Goal: Check status

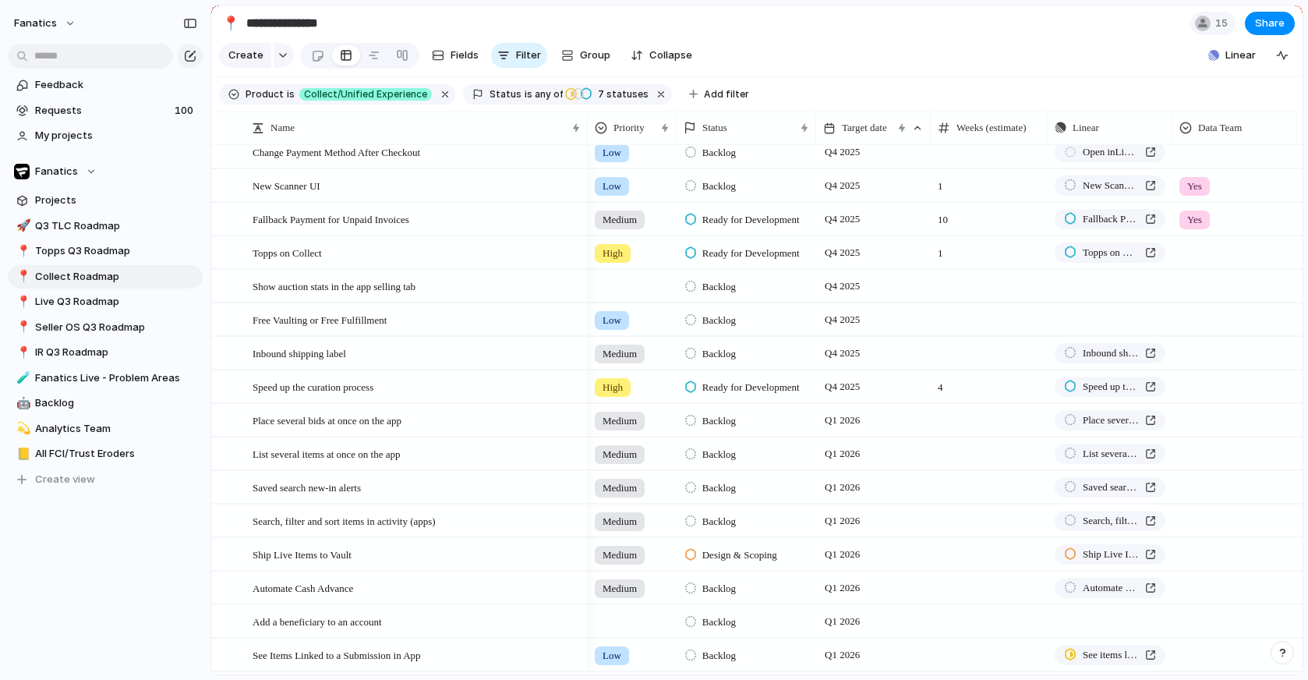
scroll to position [963, 0]
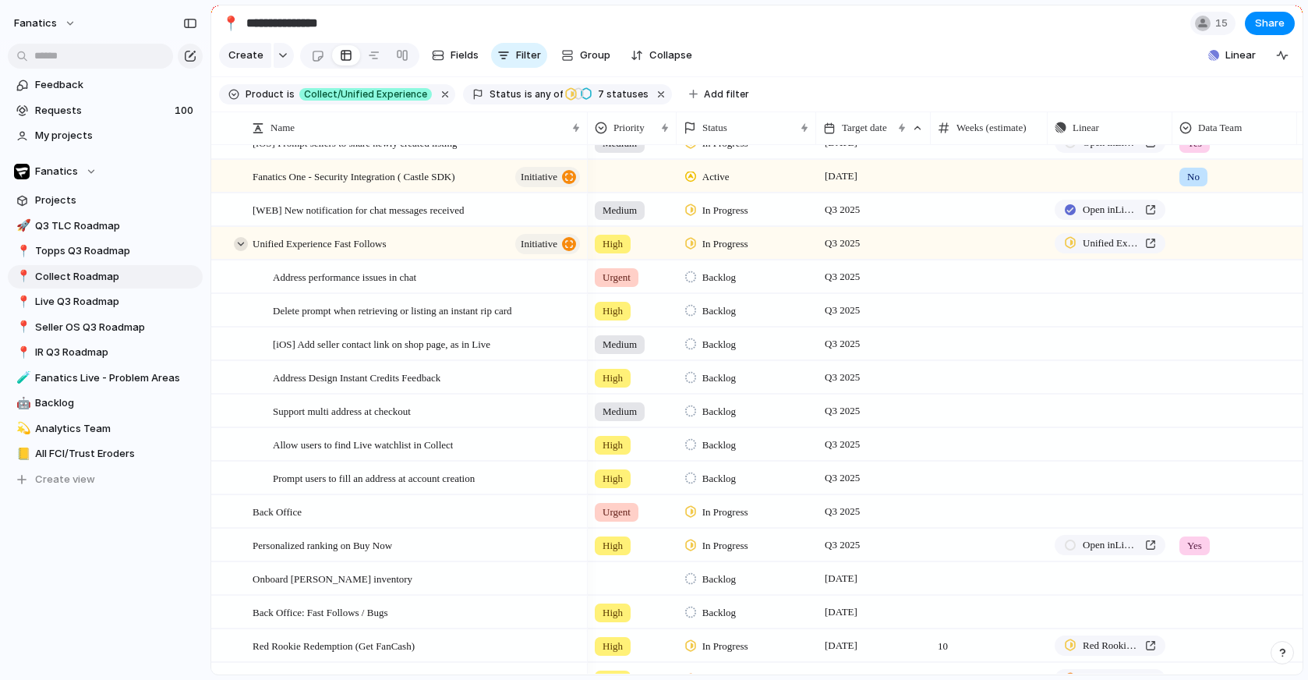
click at [235, 244] on div at bounding box center [241, 244] width 14 height 14
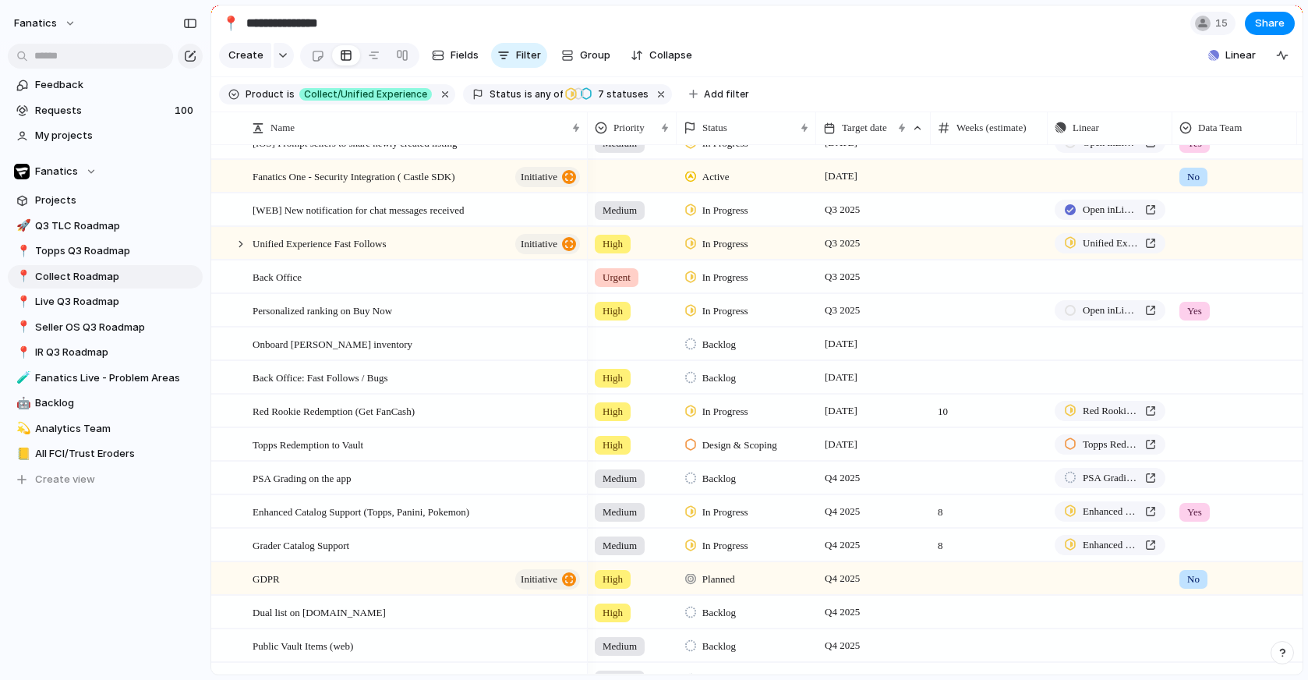
click at [737, 209] on span "In Progress" at bounding box center [725, 211] width 46 height 16
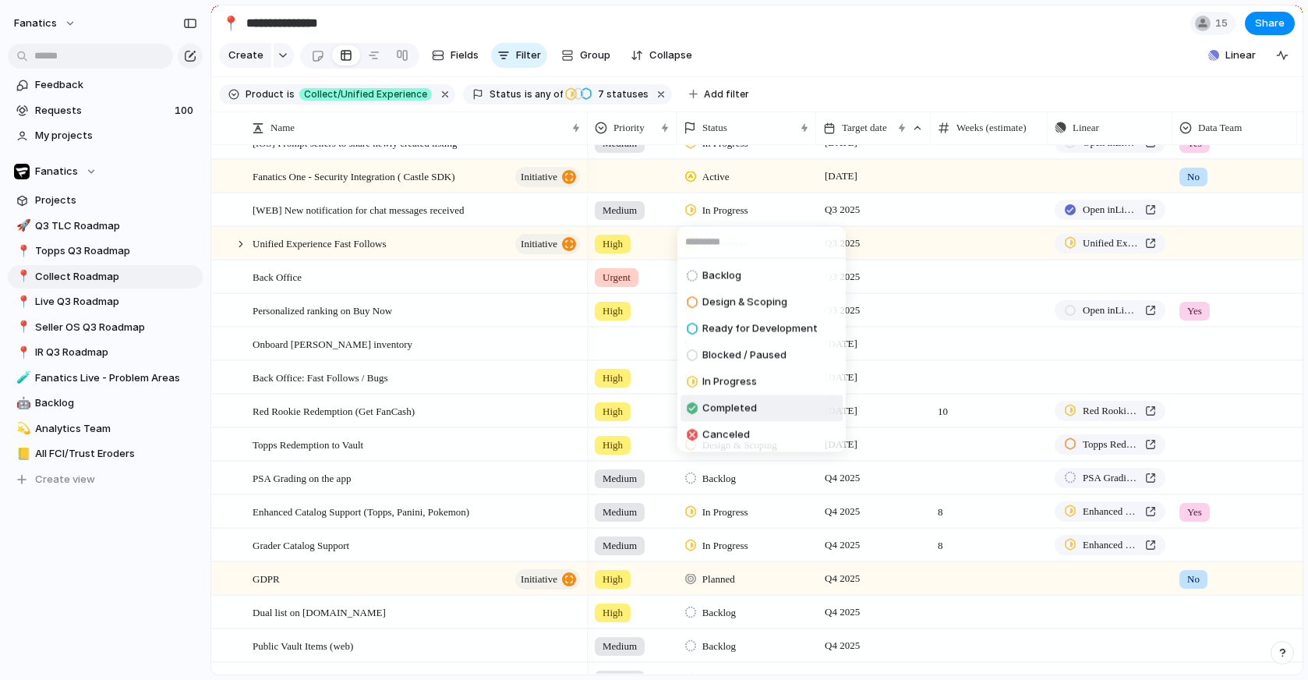
click at [711, 411] on span "Completed" at bounding box center [729, 409] width 55 height 16
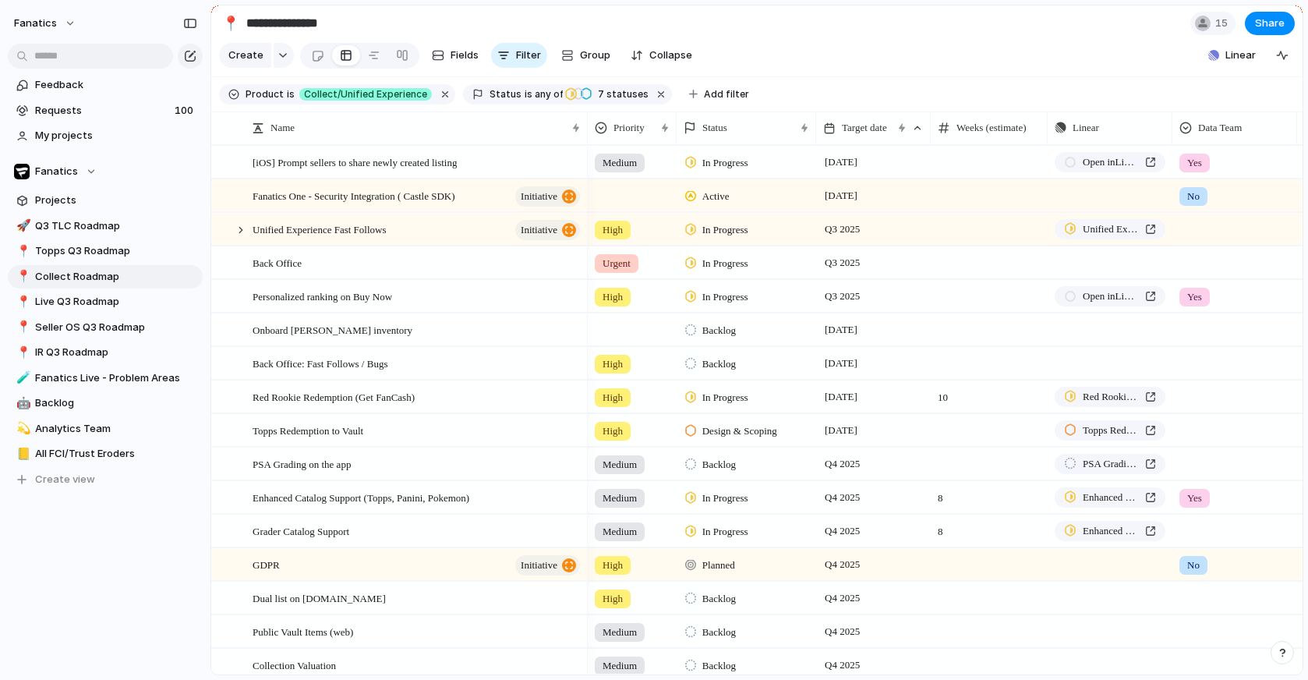
click at [723, 331] on span "Backlog" at bounding box center [719, 331] width 34 height 16
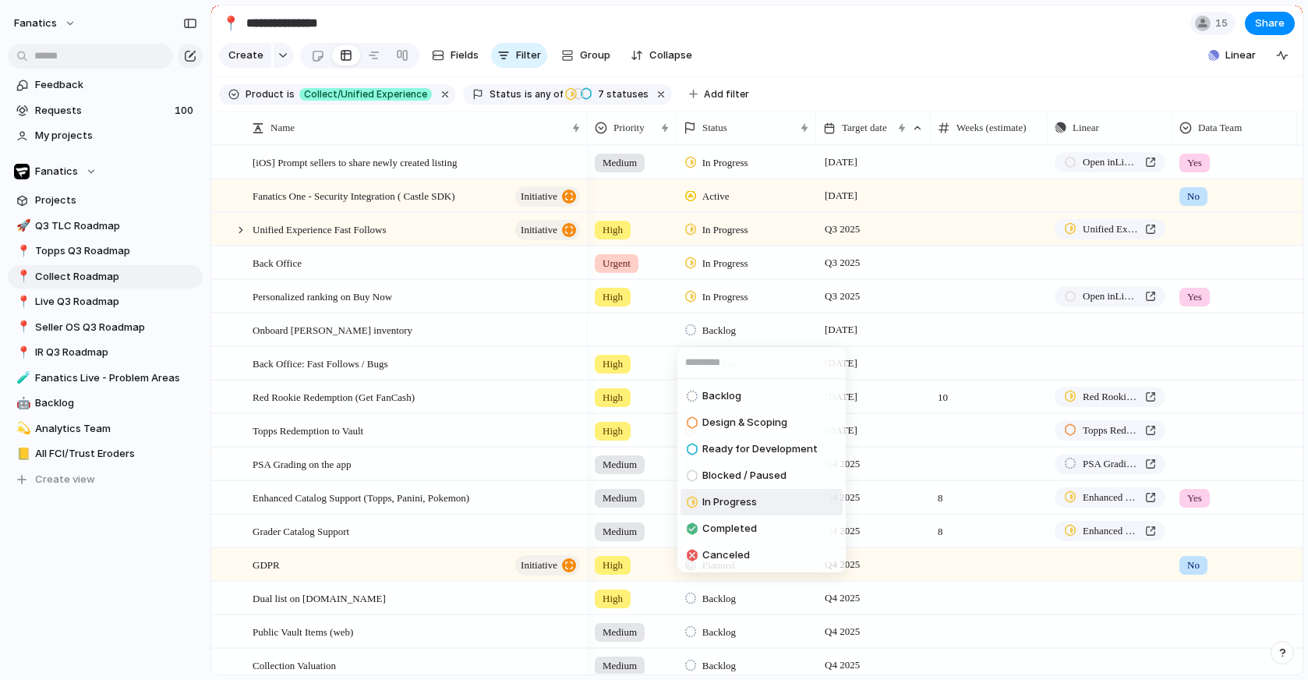
click at [723, 503] on span "In Progress" at bounding box center [729, 502] width 55 height 16
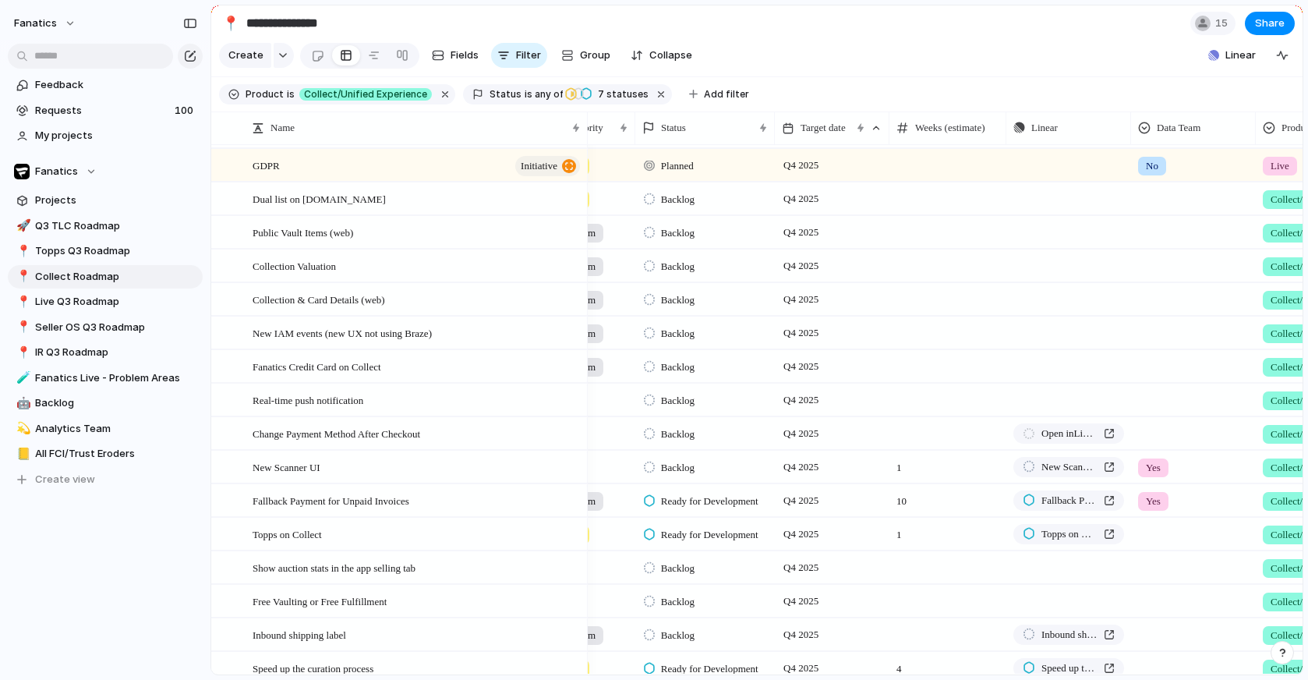
scroll to position [0, 63]
